Goal: Information Seeking & Learning: Check status

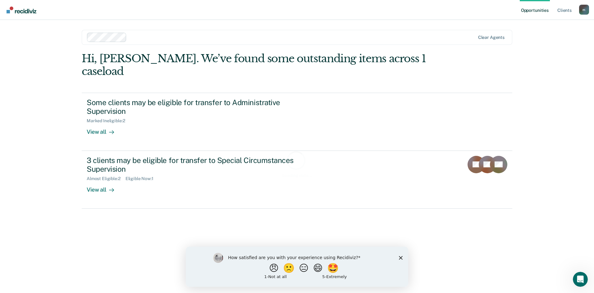
click at [400, 257] on icon "Close survey" at bounding box center [401, 257] width 4 height 4
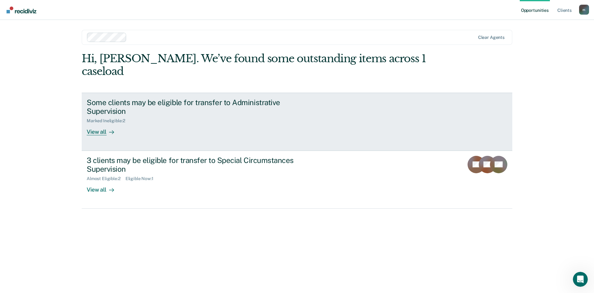
click at [196, 116] on div "Marked Ineligible : 2" at bounding box center [196, 120] width 218 height 8
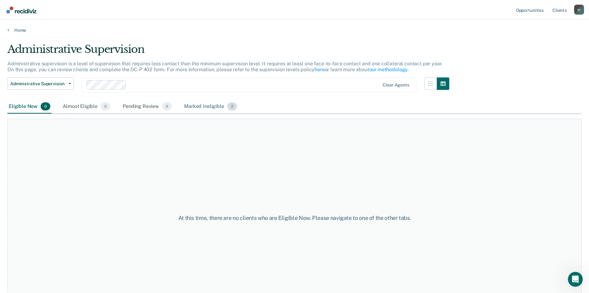
click at [203, 110] on div "Marked Ineligible 2" at bounding box center [210, 107] width 55 height 14
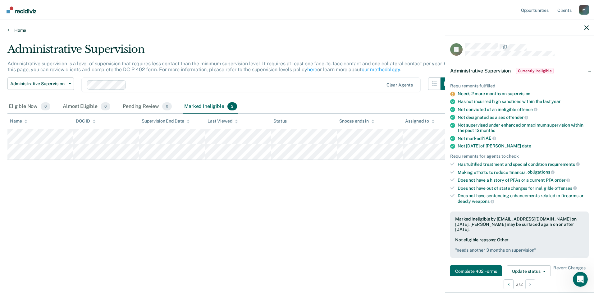
click at [11, 28] on link "Home" at bounding box center [296, 30] width 579 height 6
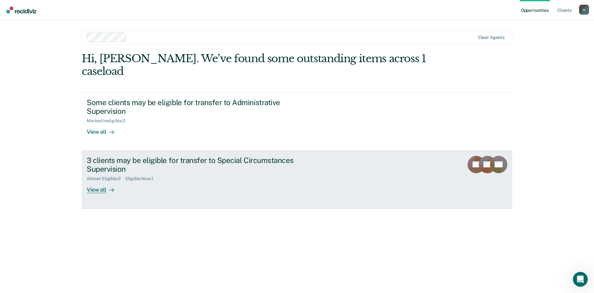
click at [110, 156] on div "3 clients may be eligible for transfer to Special Circumstances Supervision" at bounding box center [196, 165] width 218 height 18
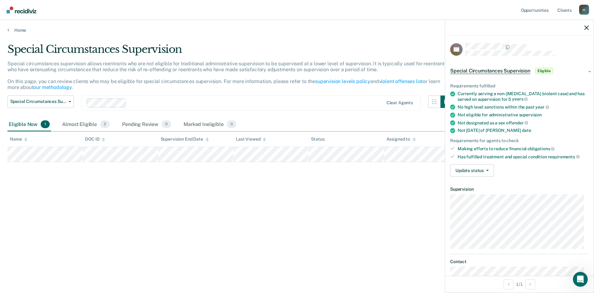
click at [547, 70] on span "Eligible" at bounding box center [544, 71] width 18 height 6
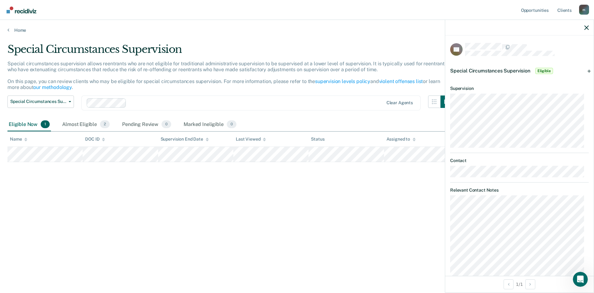
click at [513, 70] on span "Special Circumstances Supervision" at bounding box center [490, 71] width 80 height 6
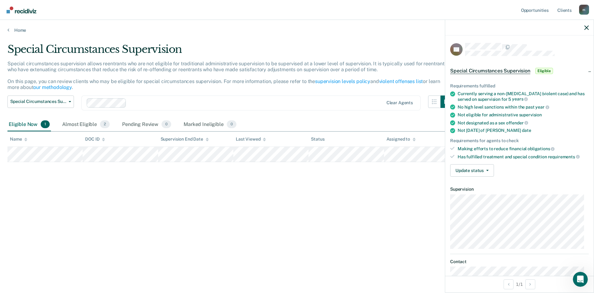
click at [513, 70] on span "Special Circumstances Supervision" at bounding box center [490, 71] width 80 height 6
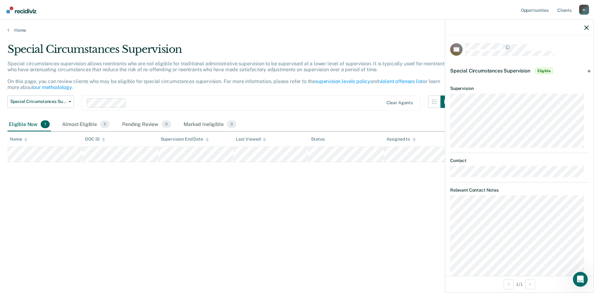
click at [513, 70] on span "Special Circumstances Supervision" at bounding box center [490, 71] width 80 height 6
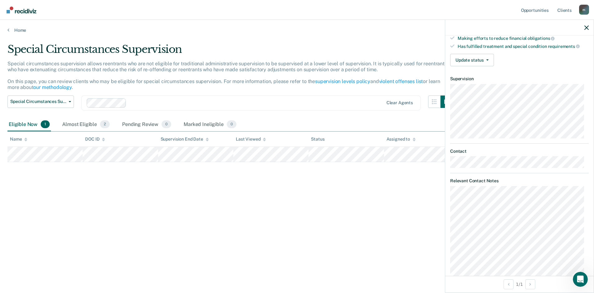
scroll to position [126, 0]
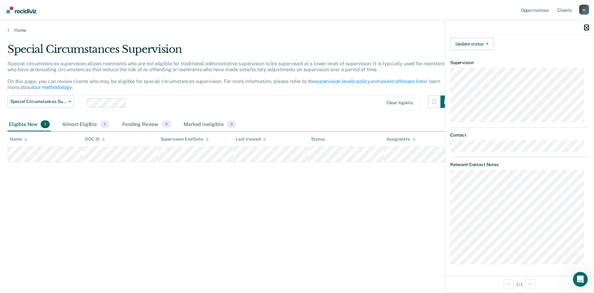
click at [586, 27] on icon "button" at bounding box center [586, 27] width 4 height 4
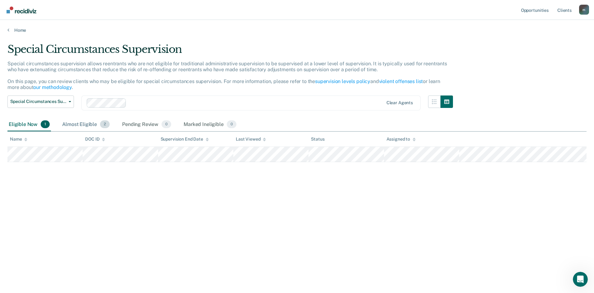
click at [63, 127] on div "Almost Eligible 2" at bounding box center [86, 125] width 50 height 14
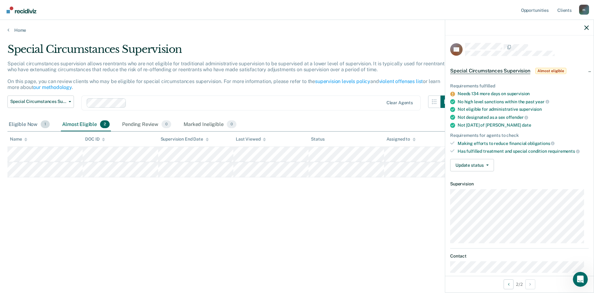
click at [28, 128] on div "Eligible Now 1" at bounding box center [29, 125] width 44 height 14
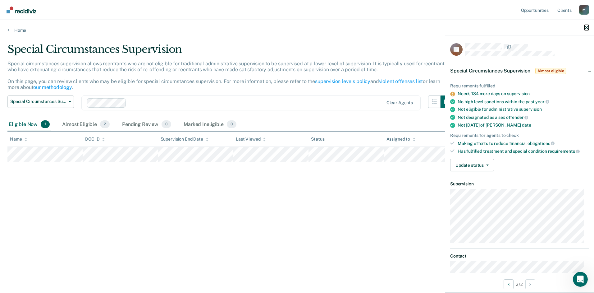
click at [587, 25] on icon "button" at bounding box center [586, 27] width 4 height 4
